Goal: Task Accomplishment & Management: Use online tool/utility

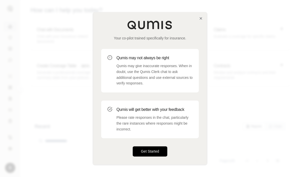
click at [139, 150] on button "Get Started" at bounding box center [150, 151] width 35 height 10
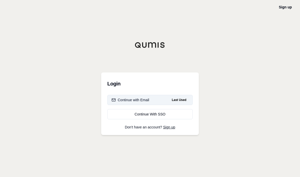
click at [149, 105] on button "Continue with Email Last Used" at bounding box center [149, 100] width 85 height 10
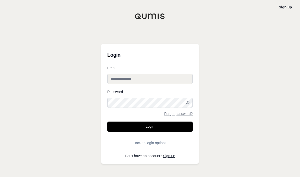
type input "**********"
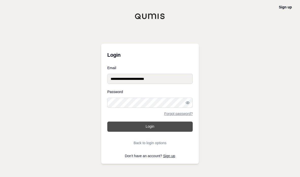
click at [127, 132] on button "Login" at bounding box center [149, 126] width 85 height 10
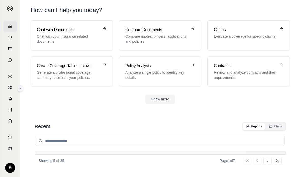
click at [18, 91] on button at bounding box center [20, 88] width 6 height 6
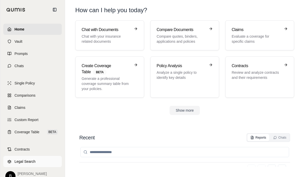
click at [27, 161] on span "Legal Search" at bounding box center [24, 161] width 21 height 5
